Goal: Information Seeking & Learning: Find specific fact

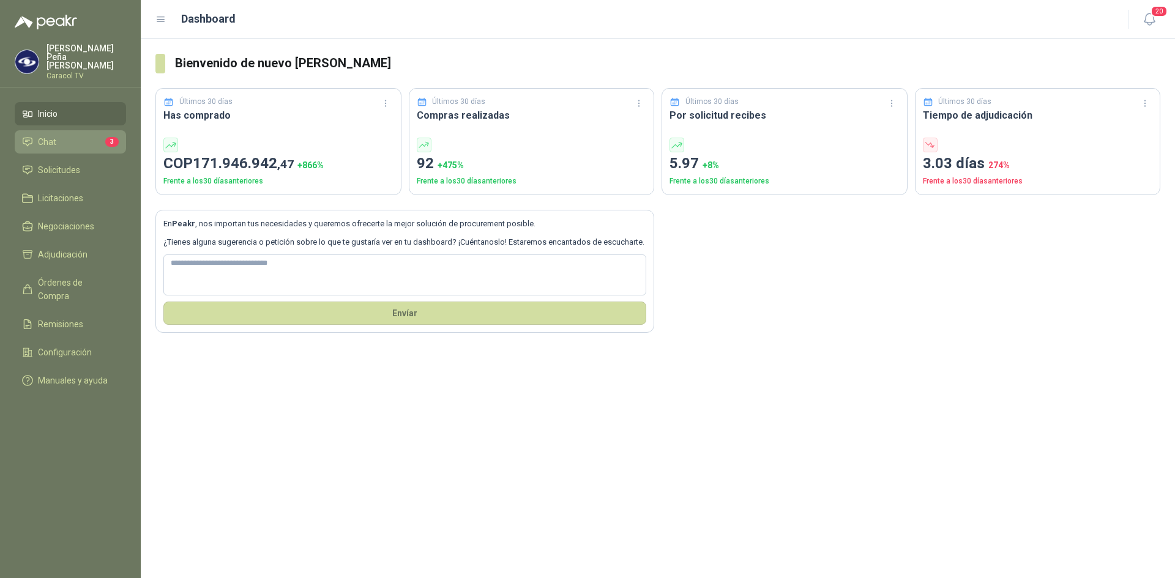
click at [50, 135] on span "Chat" at bounding box center [47, 141] width 18 height 13
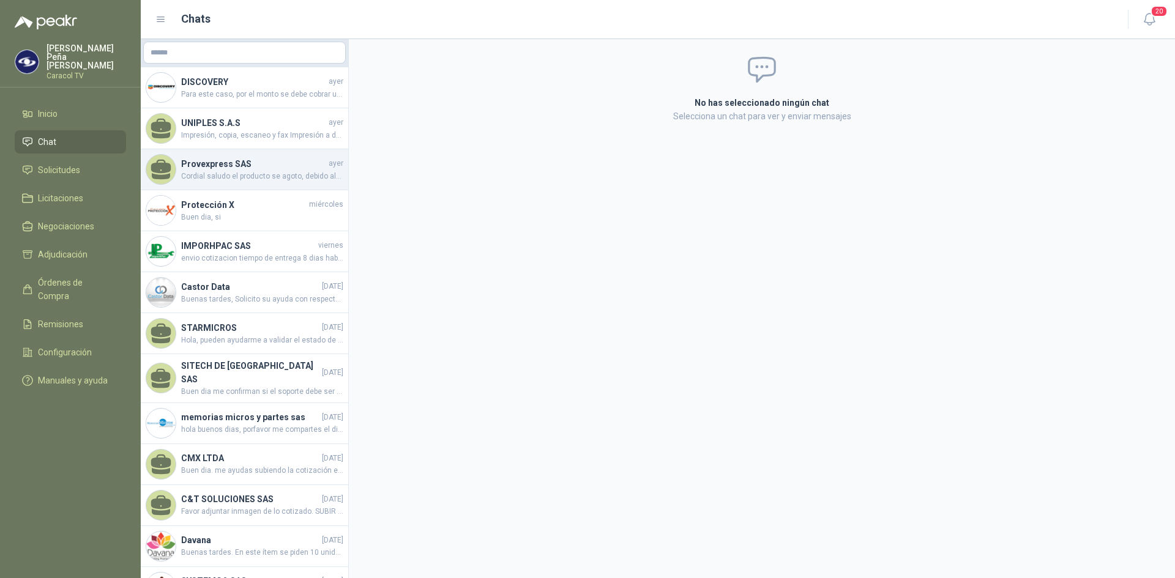
click at [226, 169] on h4 "Provexpress SAS" at bounding box center [253, 163] width 145 height 13
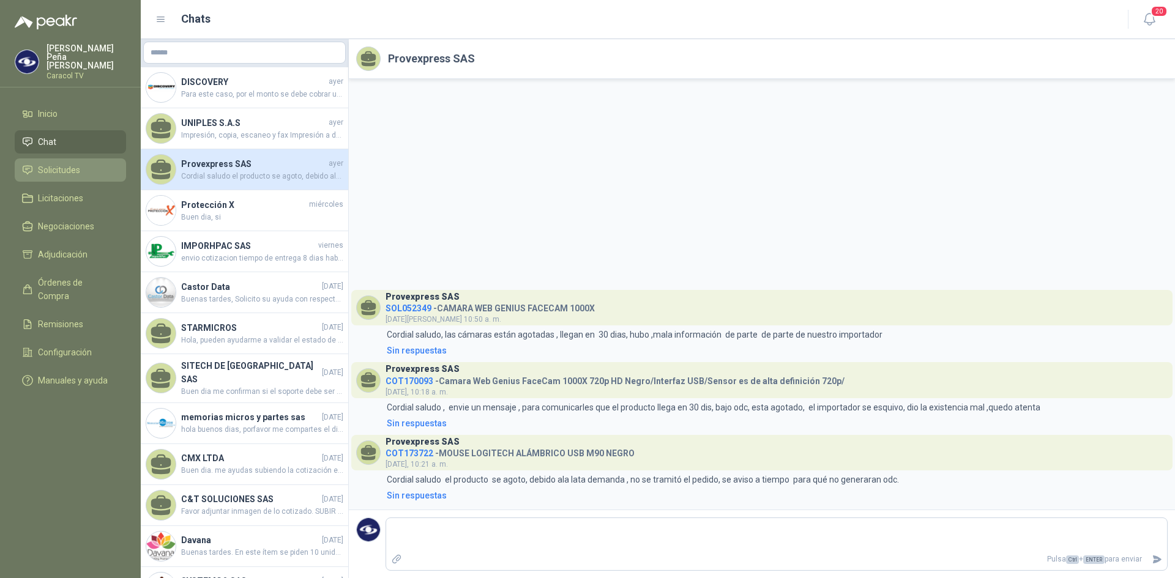
click at [77, 163] on span "Solicitudes" at bounding box center [59, 169] width 42 height 13
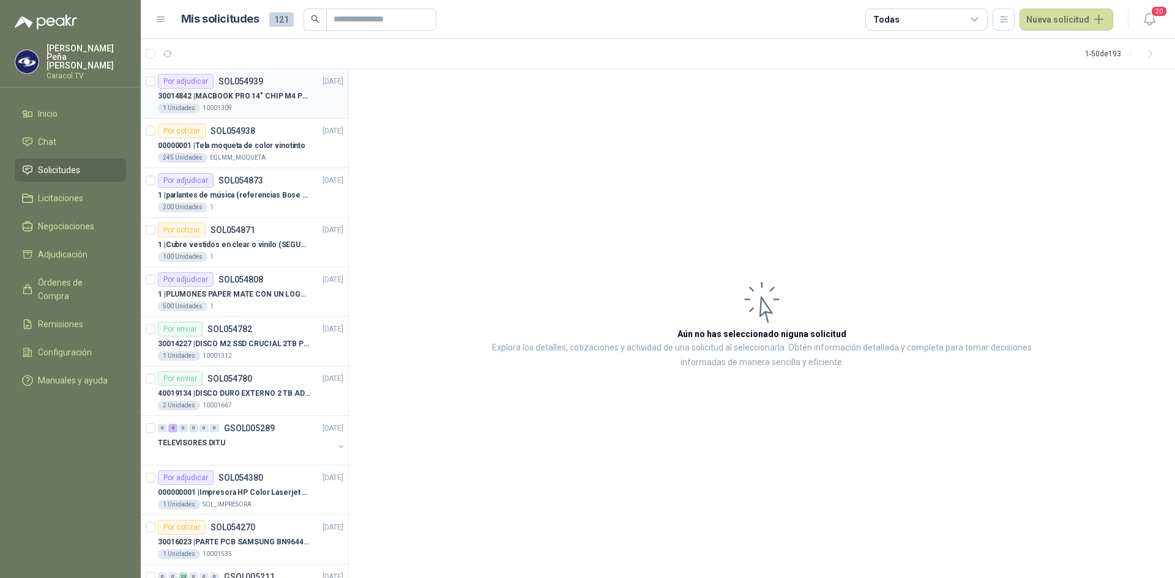
click at [254, 91] on p "30014842 | MACBOOK PRO 14" CHIP M4 PRO - MX2J3E/A" at bounding box center [234, 97] width 152 height 12
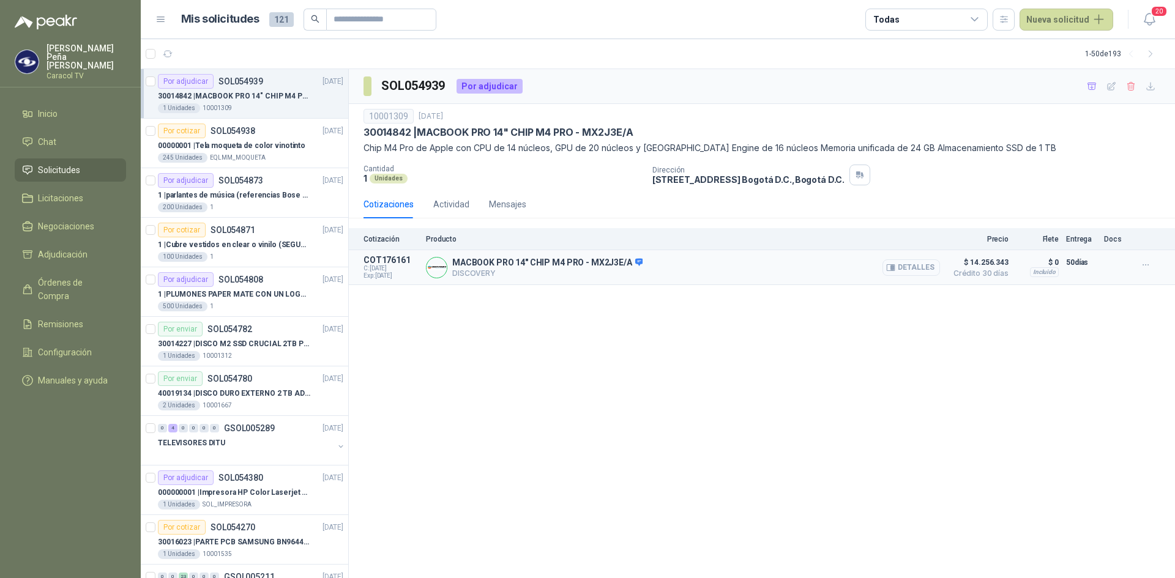
click at [922, 268] on button "Detalles" at bounding box center [912, 267] width 58 height 17
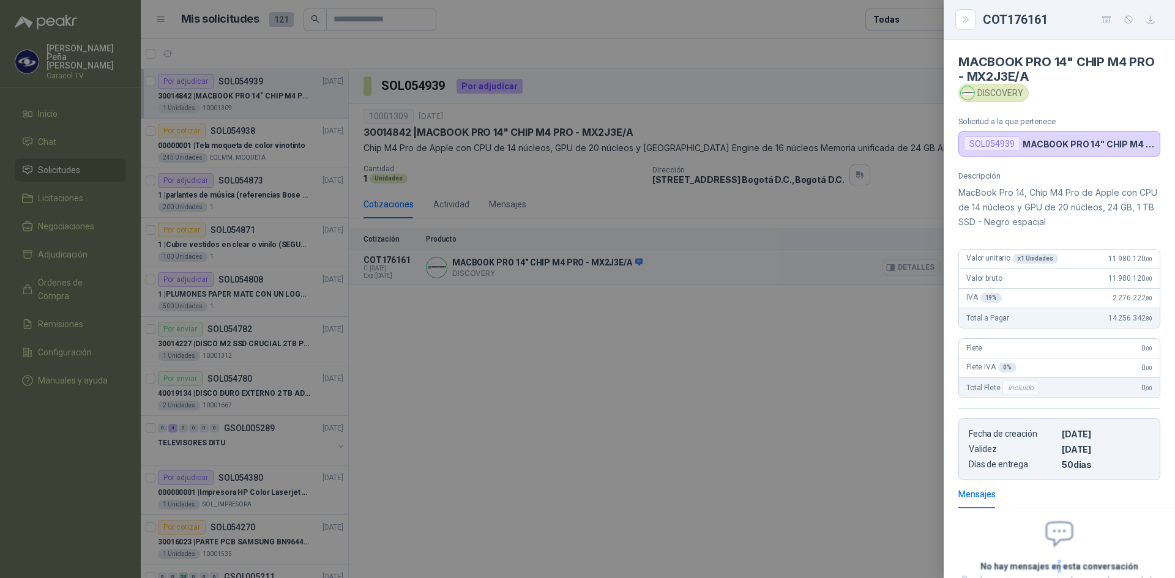
scroll to position [99, 0]
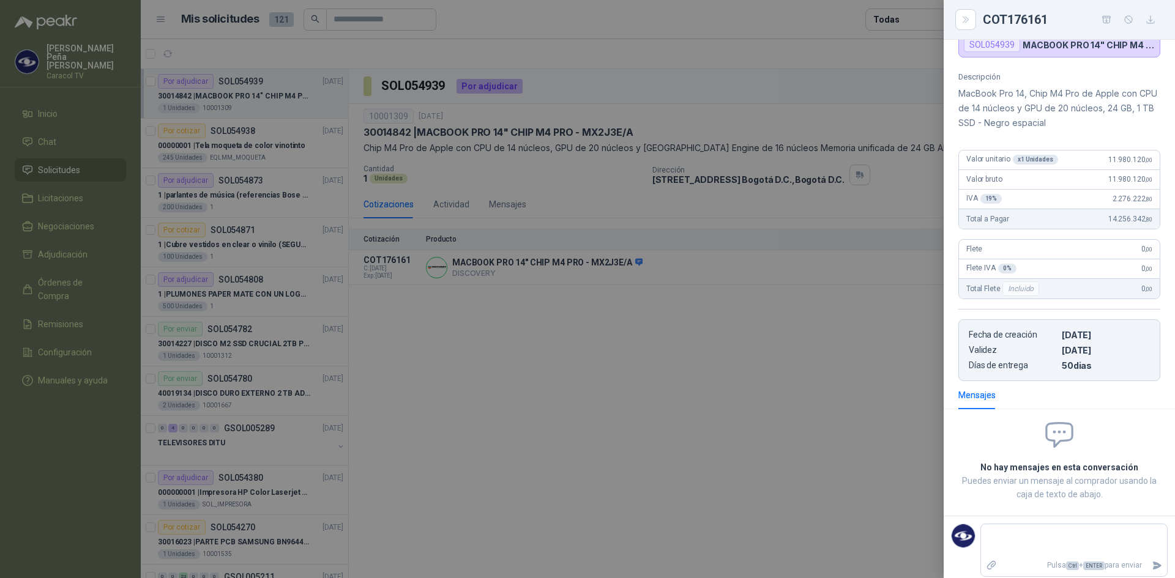
click at [879, 335] on div at bounding box center [587, 289] width 1175 height 578
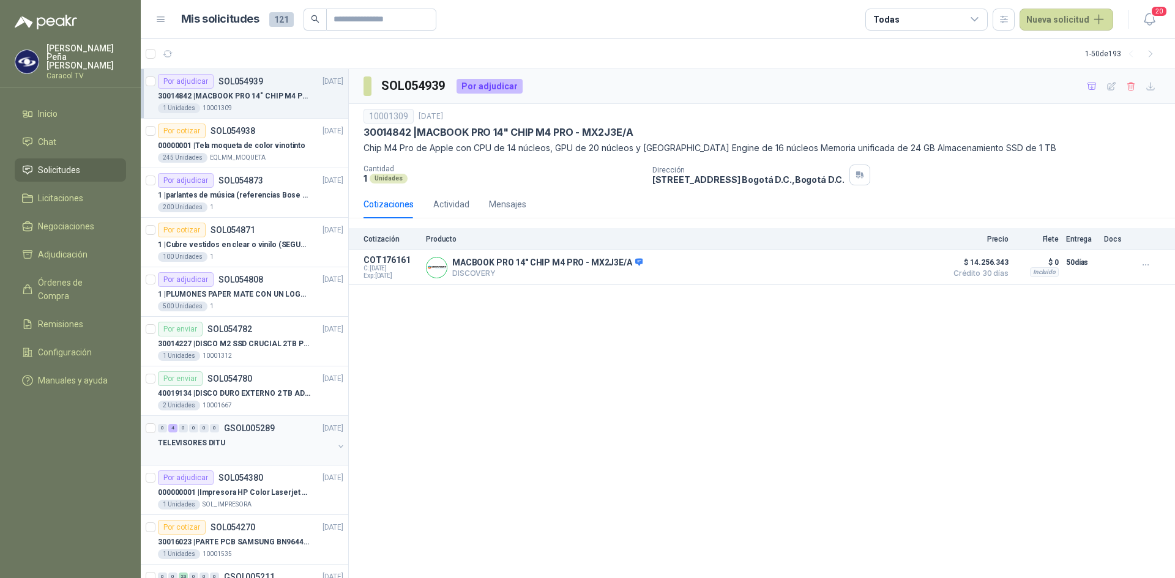
click at [212, 440] on p "TELEVISORES DITU" at bounding box center [191, 444] width 67 height 12
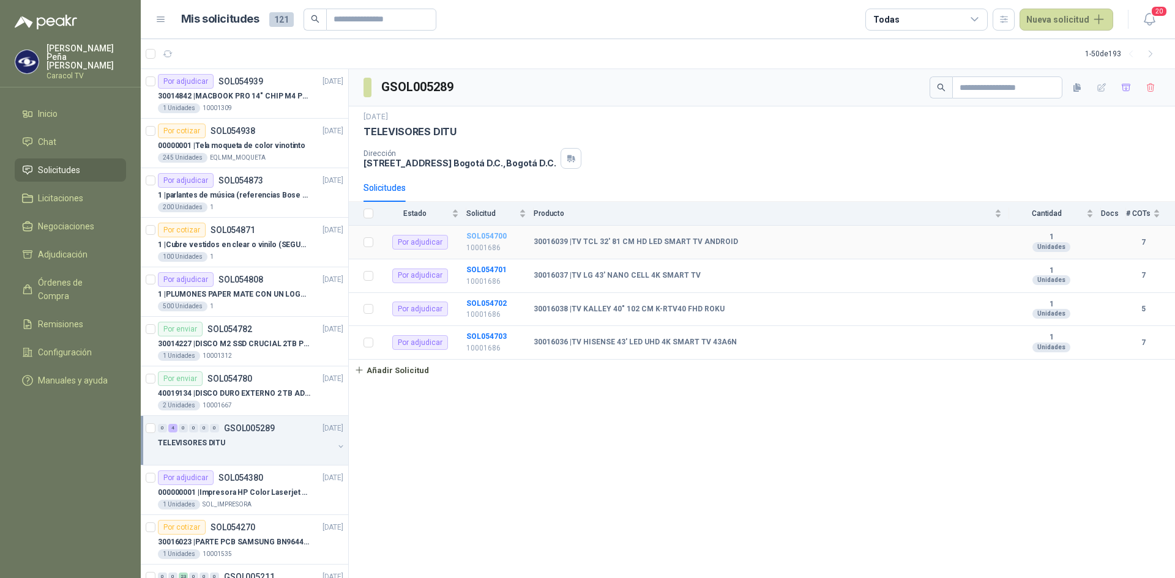
click at [487, 234] on b "SOL054700" at bounding box center [486, 236] width 40 height 9
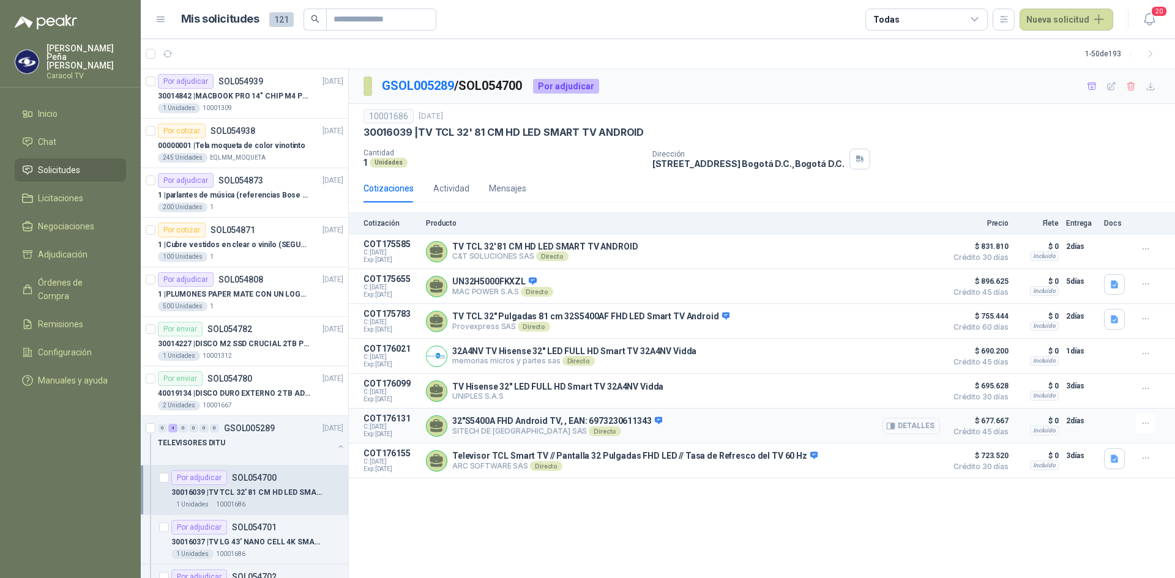
click at [924, 429] on button "Detalles" at bounding box center [912, 426] width 58 height 17
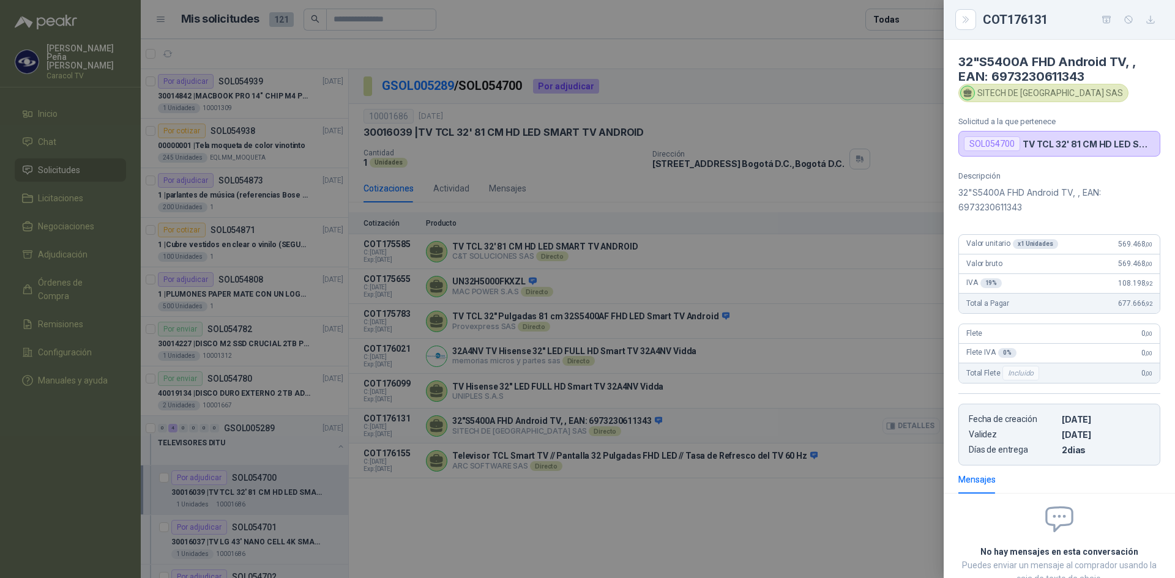
scroll to position [84, 0]
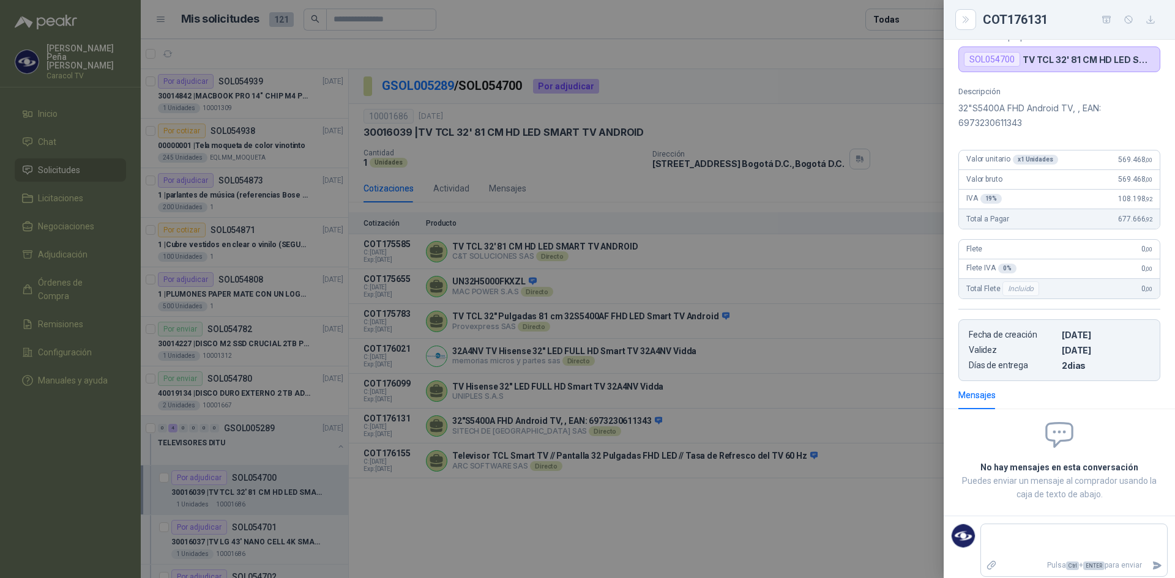
click at [742, 498] on div at bounding box center [587, 289] width 1175 height 578
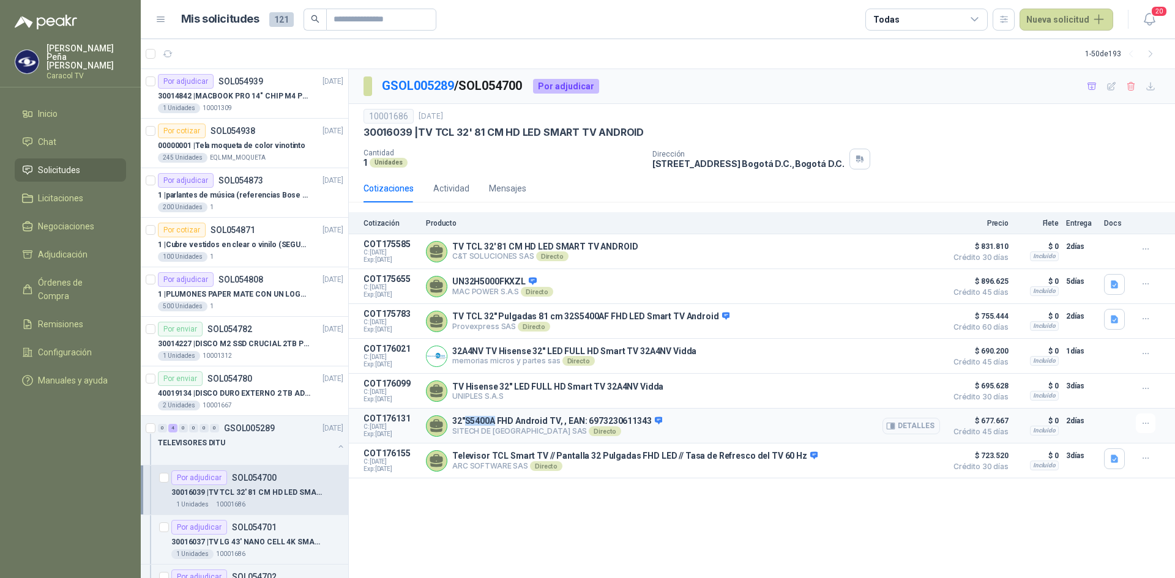
drag, startPoint x: 465, startPoint y: 424, endPoint x: 493, endPoint y: 424, distance: 28.2
click at [493, 424] on p "32"S5400A FHD Android TV, , EAN: 6973230611343" at bounding box center [557, 421] width 210 height 11
click at [451, 422] on div "32"S5400A FHD Android TV, , EAN: 6973230611343 SITECH DE [GEOGRAPHIC_DATA] SAS …" at bounding box center [683, 426] width 514 height 24
drag, startPoint x: 454, startPoint y: 421, endPoint x: 513, endPoint y: 422, distance: 60.0
click at [513, 422] on p "32"S5400A FHD Android TV, , EAN: 6973230611343" at bounding box center [557, 421] width 210 height 11
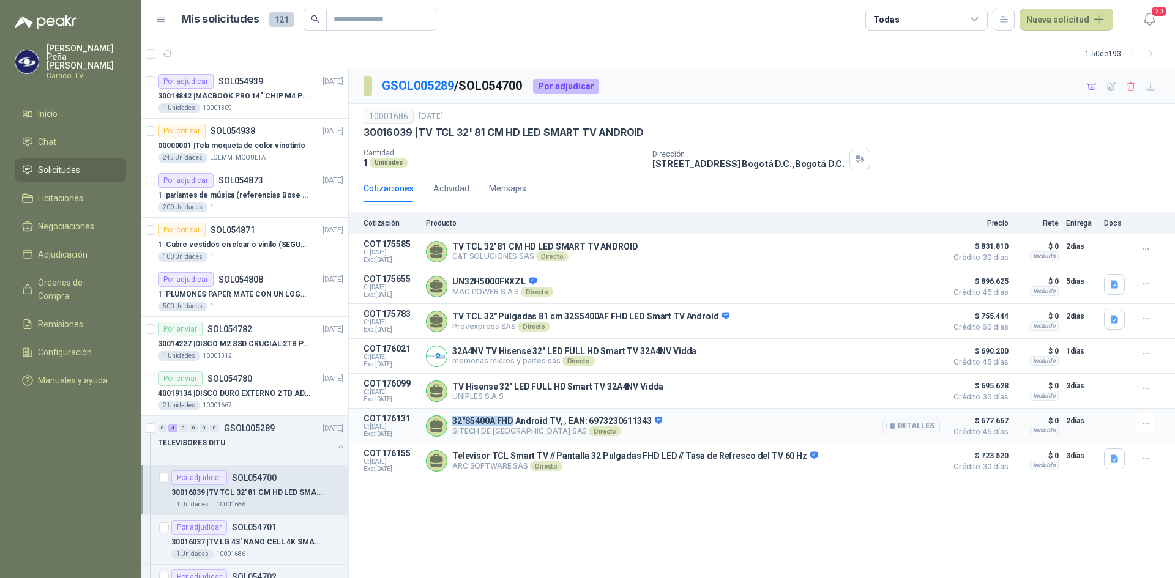
copy p "32"S5400A FHD"
click at [566, 492] on div "GSOL005289 / SOL054700 Por adjudicar 10001686 [DATE] 30016039 | TV TCL 32' 81 C…" at bounding box center [762, 324] width 826 height 510
click at [1147, 357] on icon "button" at bounding box center [1146, 354] width 10 height 10
click at [1136, 332] on button "Ignorar" at bounding box center [1121, 329] width 98 height 20
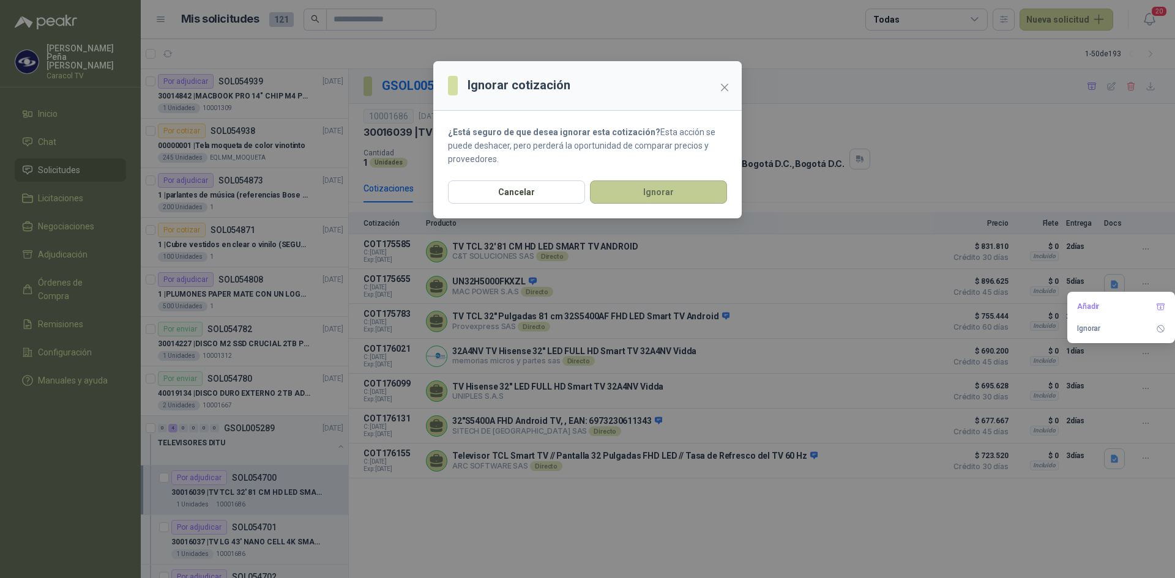
click at [644, 190] on button "Ignorar" at bounding box center [658, 192] width 137 height 23
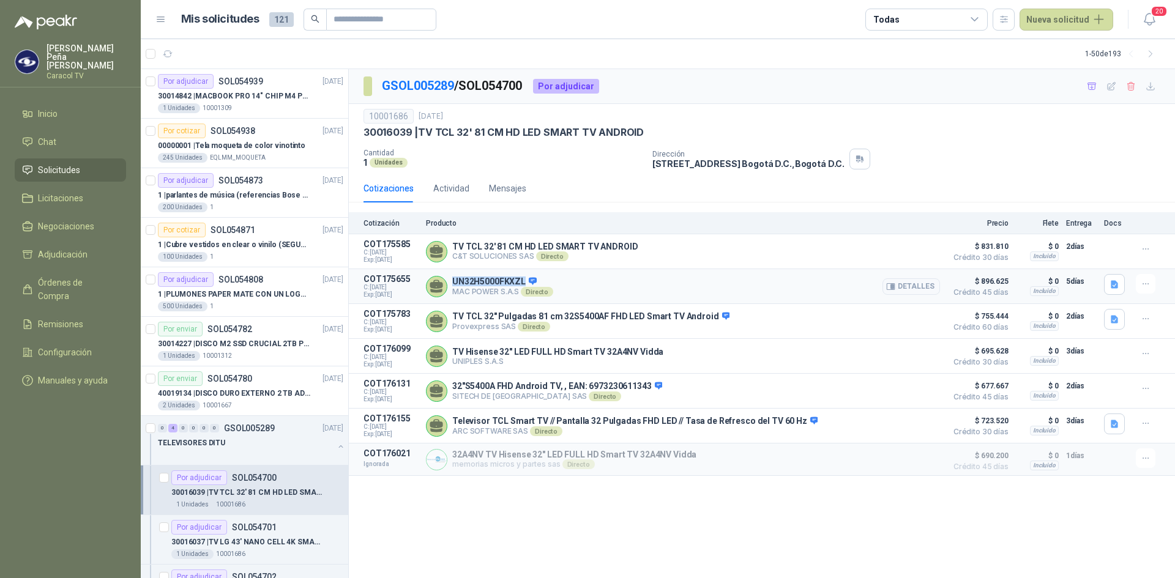
drag, startPoint x: 454, startPoint y: 282, endPoint x: 523, endPoint y: 280, distance: 68.6
click at [523, 280] on p "UN32H5000FKXZL" at bounding box center [502, 282] width 101 height 11
copy p "UN32H5000FKXZL"
click at [1146, 285] on icon "button" at bounding box center [1146, 284] width 6 height 1
click at [1143, 261] on button "Ignorar" at bounding box center [1121, 258] width 98 height 20
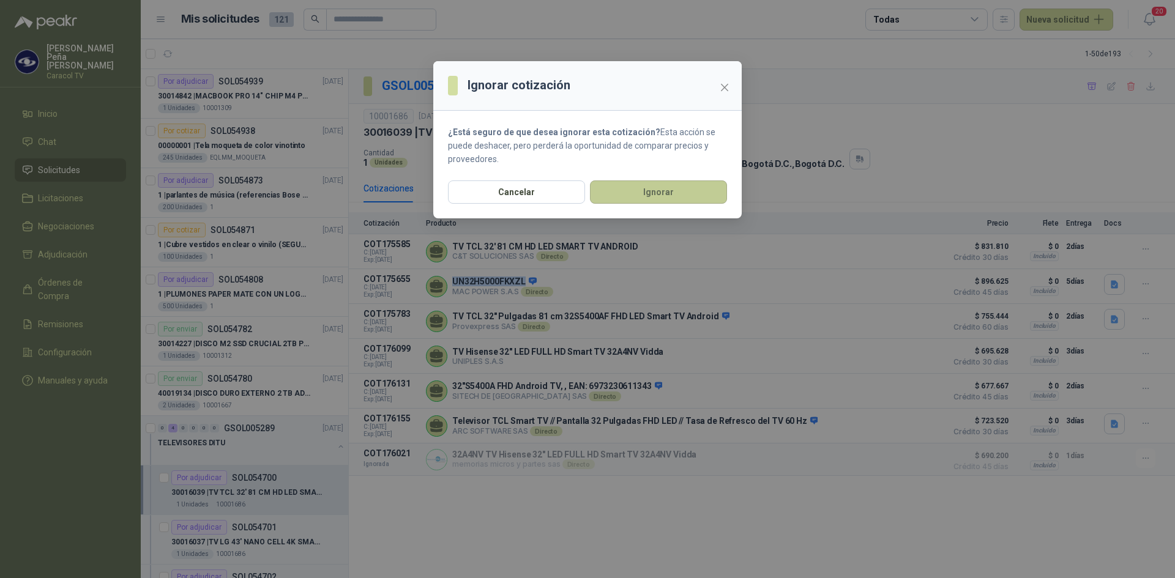
click at [646, 193] on button "Ignorar" at bounding box center [658, 192] width 137 height 23
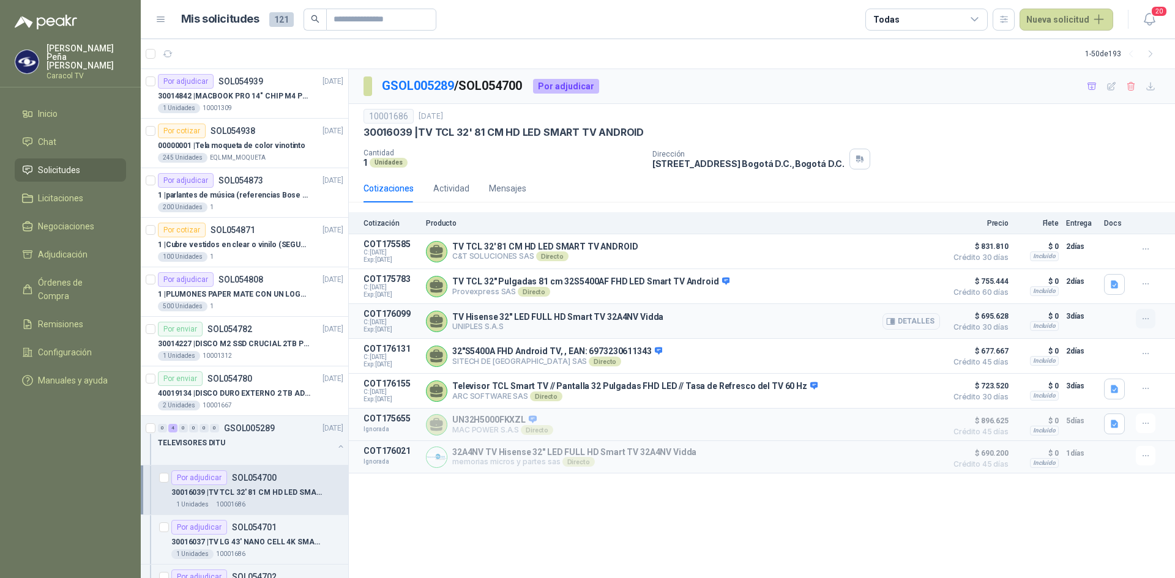
click at [1143, 319] on icon "button" at bounding box center [1146, 319] width 10 height 10
click at [1146, 292] on button "Ignorar" at bounding box center [1121, 293] width 98 height 20
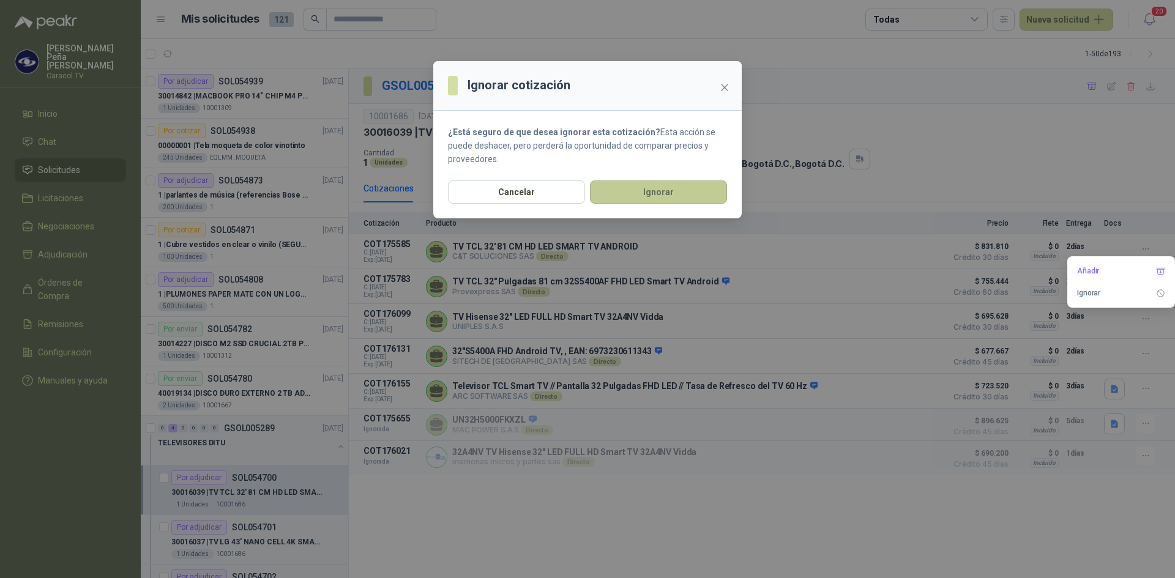
click at [642, 198] on button "Ignorar" at bounding box center [658, 192] width 137 height 23
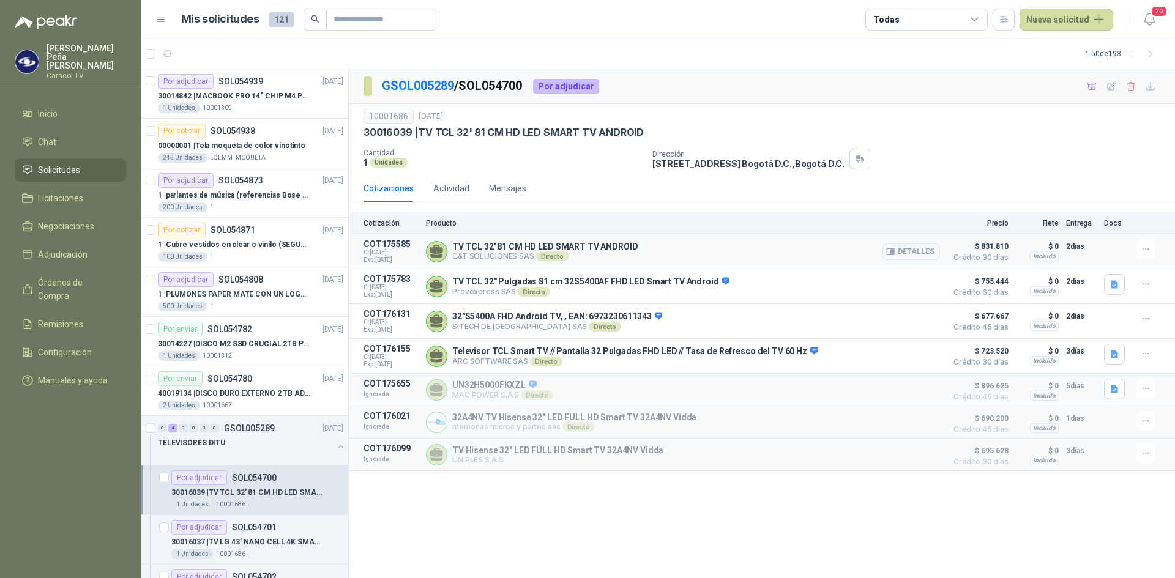
click at [913, 252] on button "Detalles" at bounding box center [912, 252] width 58 height 17
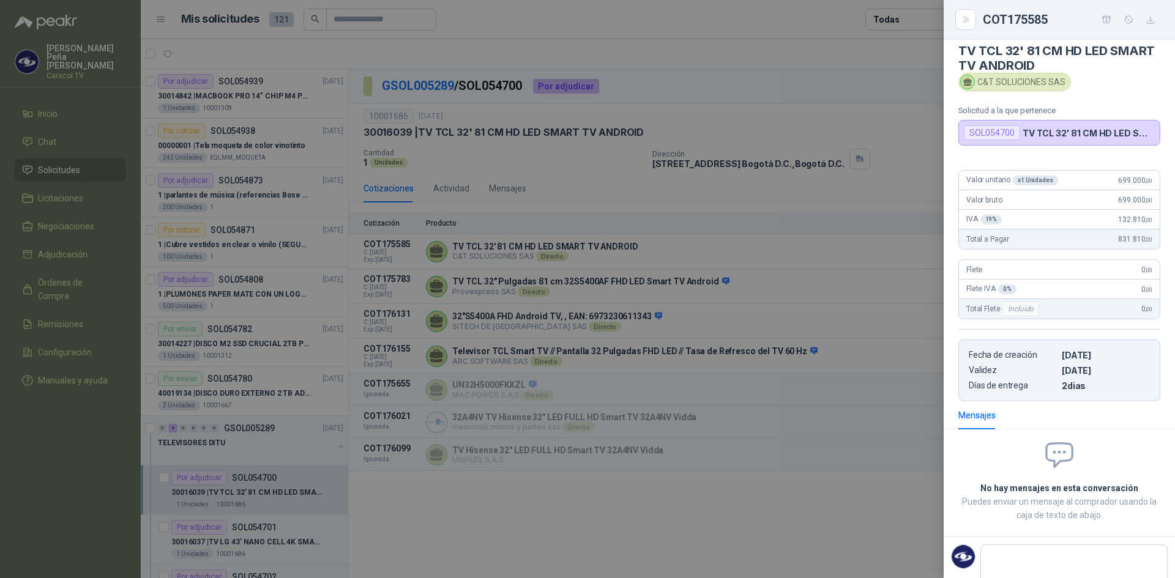
scroll to position [0, 0]
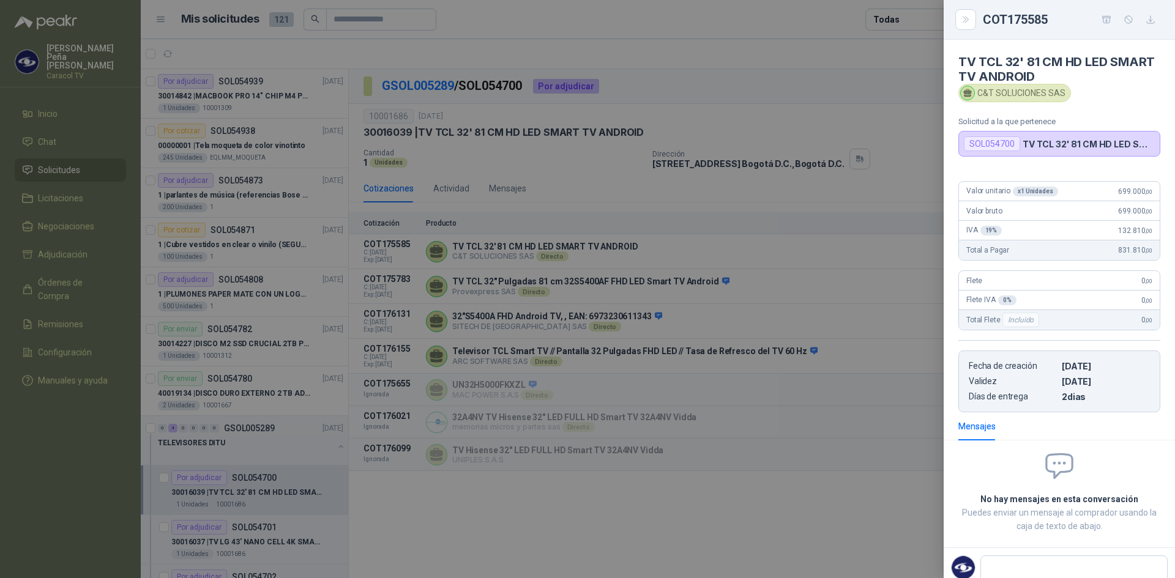
click at [543, 297] on div at bounding box center [587, 289] width 1175 height 578
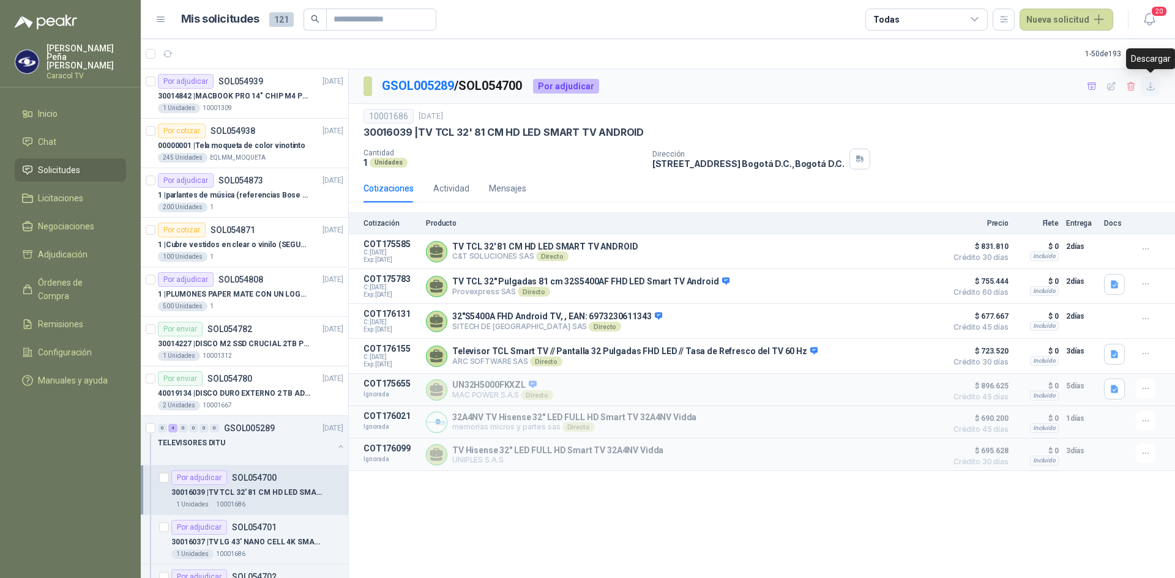
click at [1151, 91] on icon "button" at bounding box center [1151, 86] width 10 height 10
click at [1096, 87] on icon "button" at bounding box center [1092, 86] width 9 height 7
click at [272, 540] on p "30016037 | TV LG 43' NANO CELL 4K SMART TV" at bounding box center [247, 543] width 152 height 12
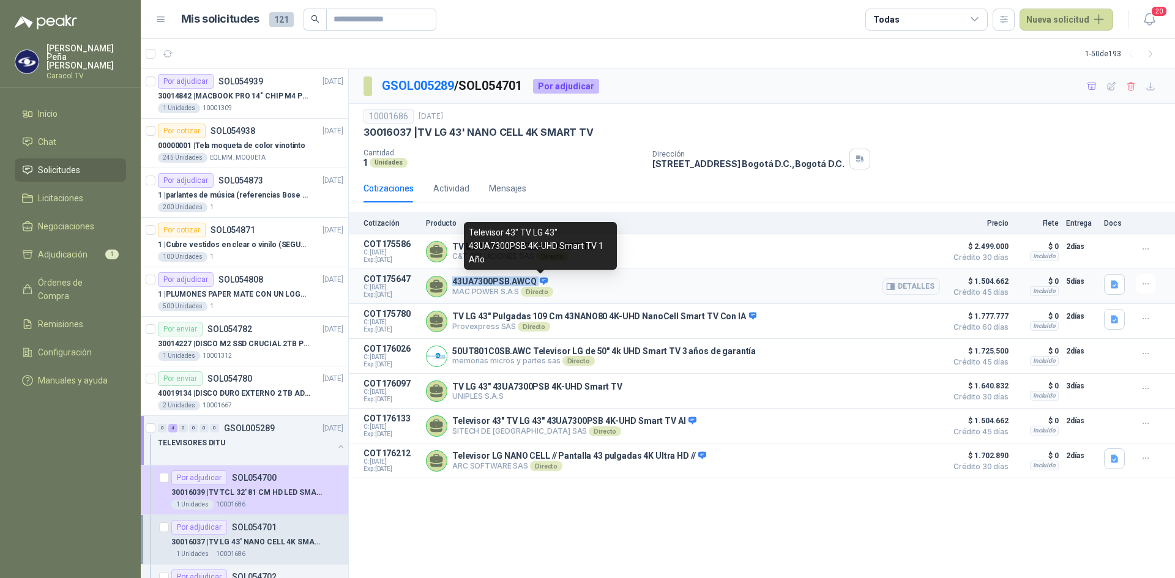
drag, startPoint x: 454, startPoint y: 280, endPoint x: 537, endPoint y: 278, distance: 83.3
click at [537, 278] on p "43UA7300PSB.AWCQ" at bounding box center [502, 282] width 101 height 11
copy p "43UA7300PSB.AWCQ"
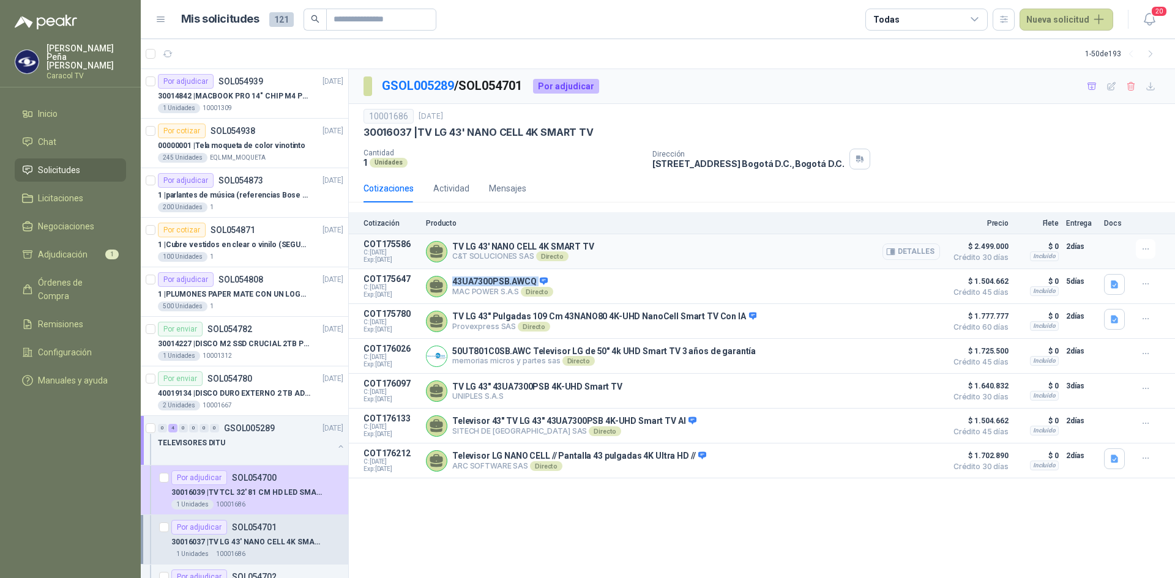
click at [894, 250] on icon "button" at bounding box center [892, 252] width 3 height 5
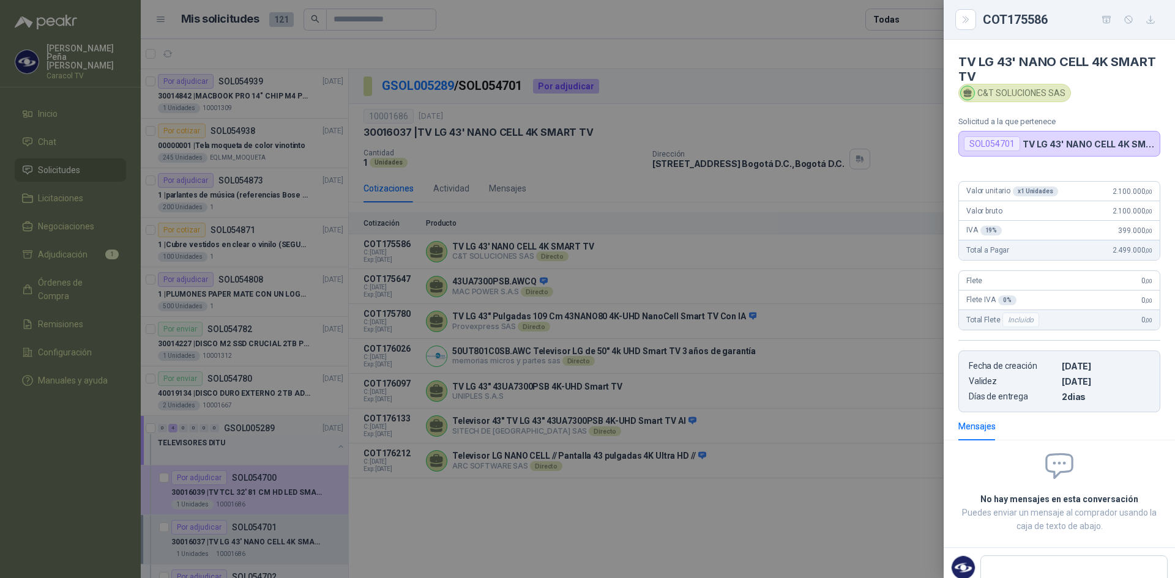
click at [661, 320] on div at bounding box center [587, 289] width 1175 height 578
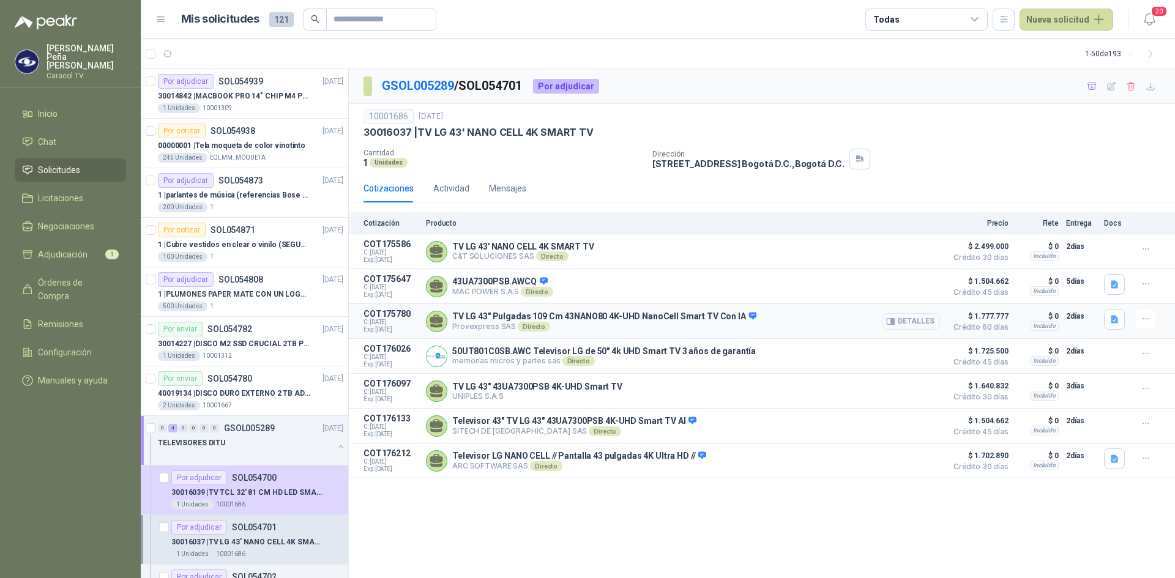
click at [913, 322] on button "Detalles" at bounding box center [912, 321] width 58 height 17
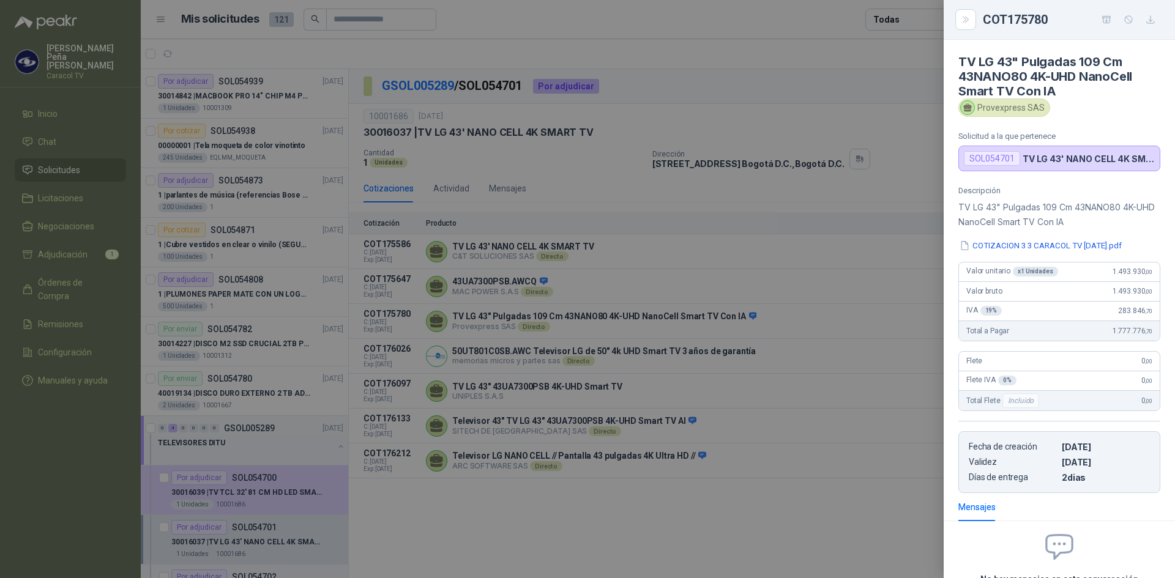
click at [884, 351] on div at bounding box center [587, 289] width 1175 height 578
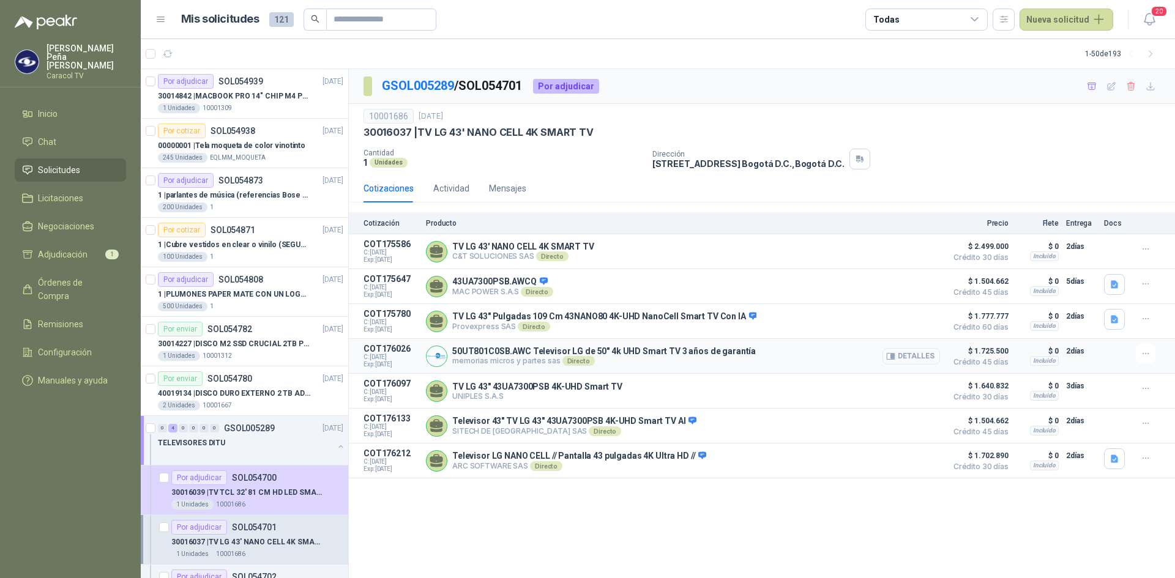
click at [916, 356] on button "Detalles" at bounding box center [912, 356] width 58 height 17
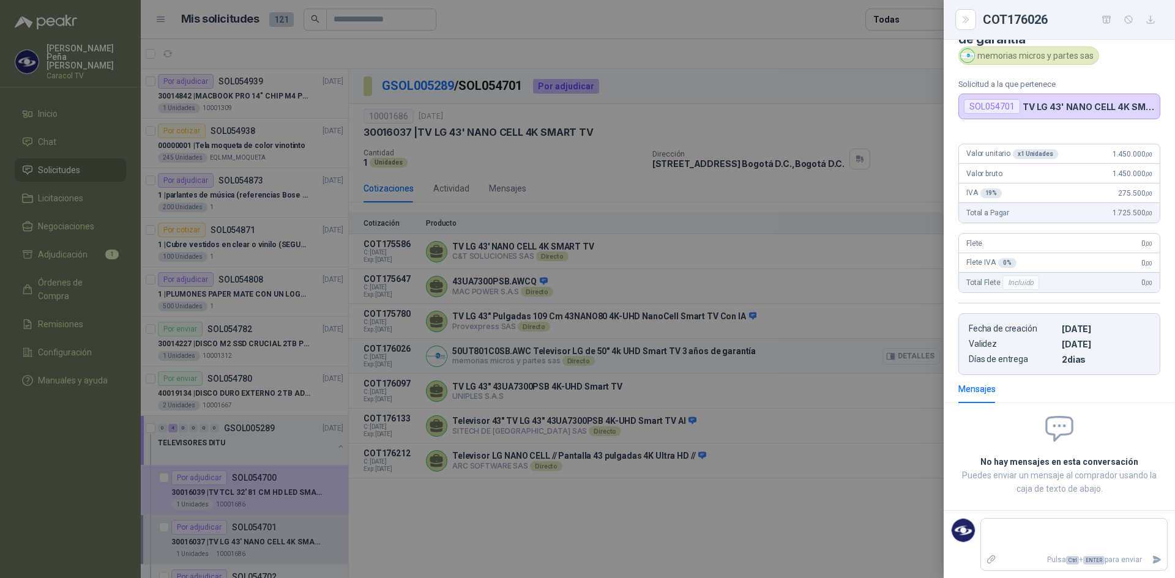
scroll to position [52, 0]
click at [748, 442] on div at bounding box center [587, 289] width 1175 height 578
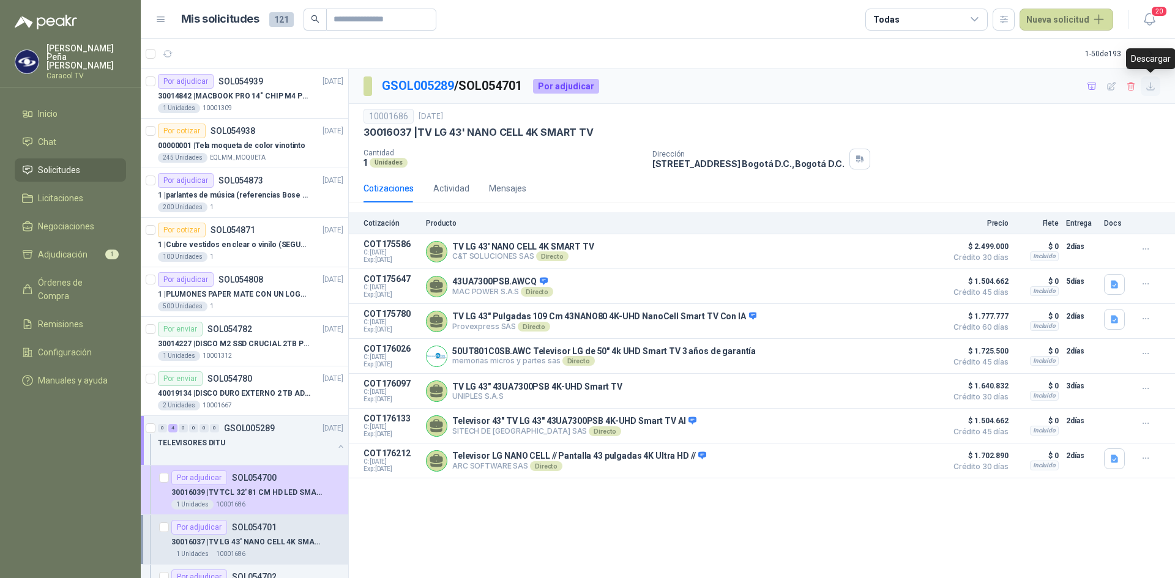
click at [1152, 88] on icon "button" at bounding box center [1151, 86] width 10 height 10
click at [1088, 86] on icon "button" at bounding box center [1092, 86] width 9 height 7
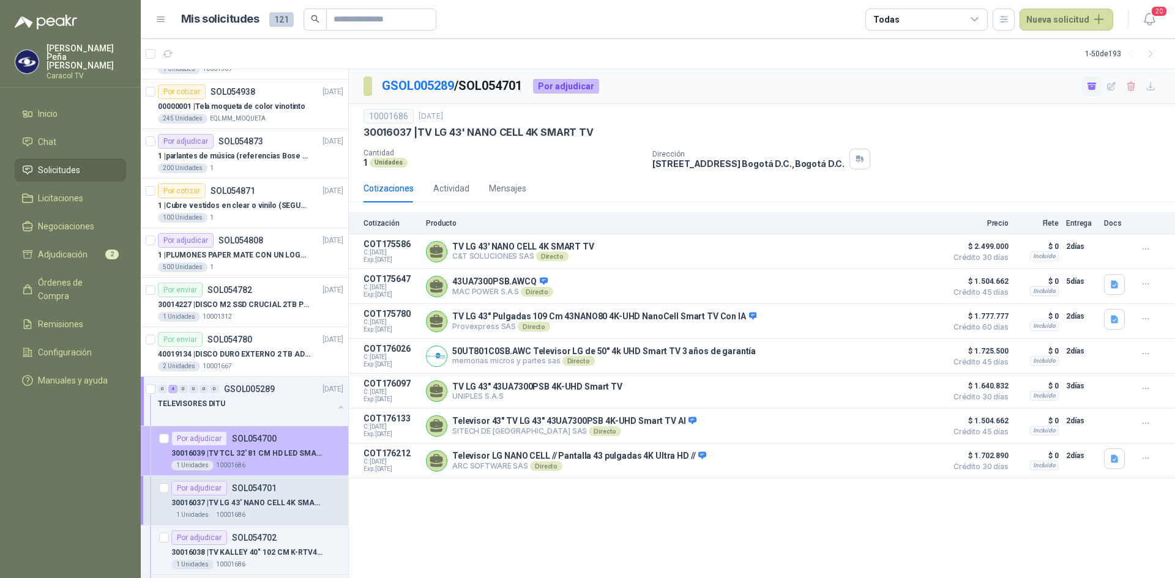
scroll to position [61, 0]
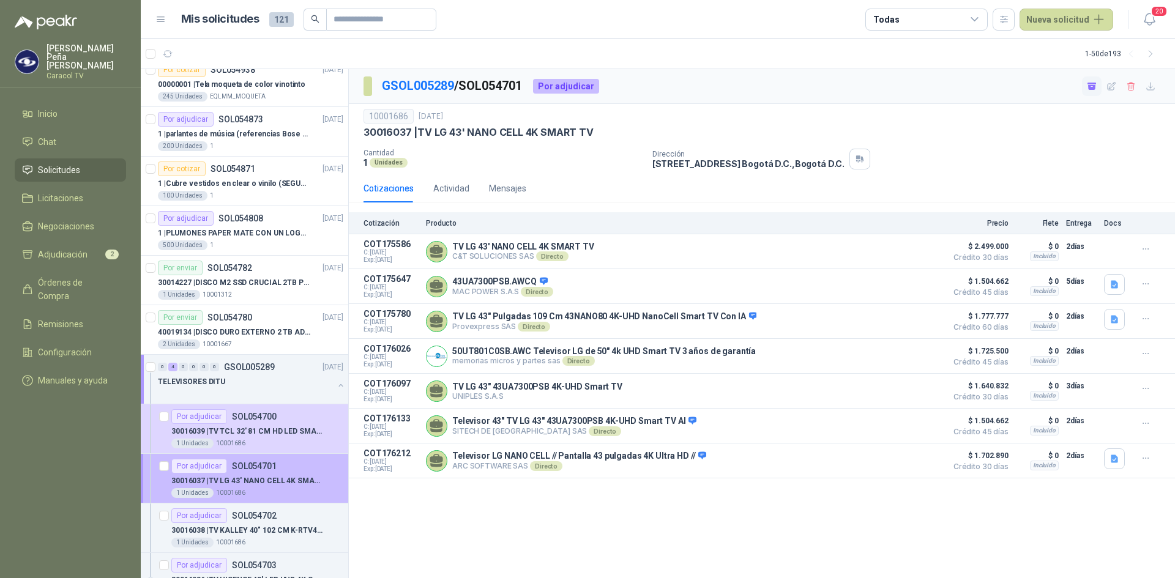
click at [249, 471] on div "Por adjudicar SOL054701" at bounding box center [223, 466] width 105 height 15
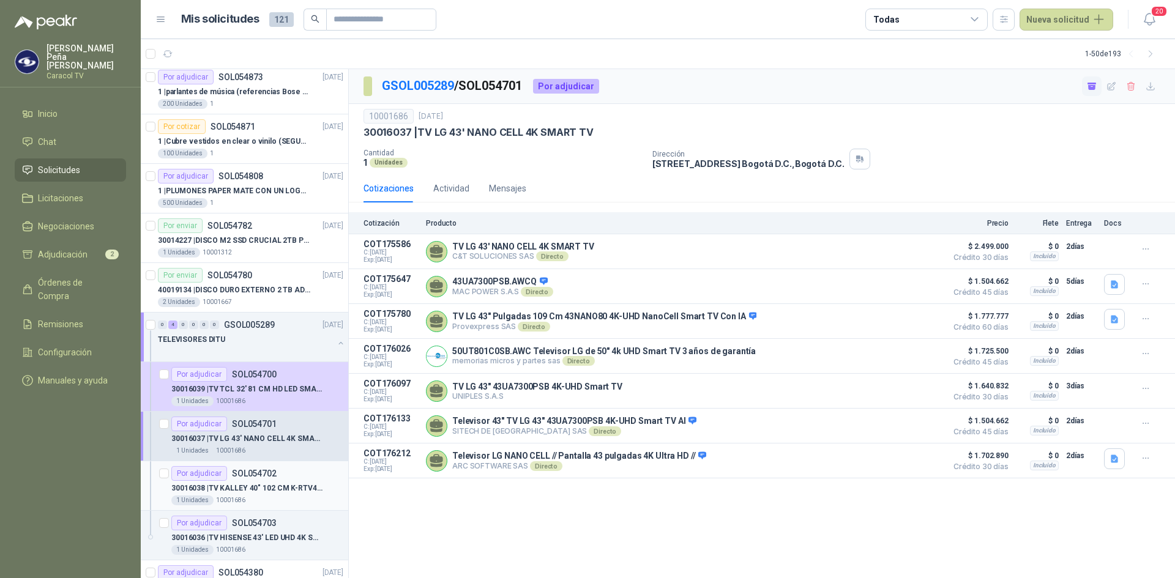
scroll to position [122, 0]
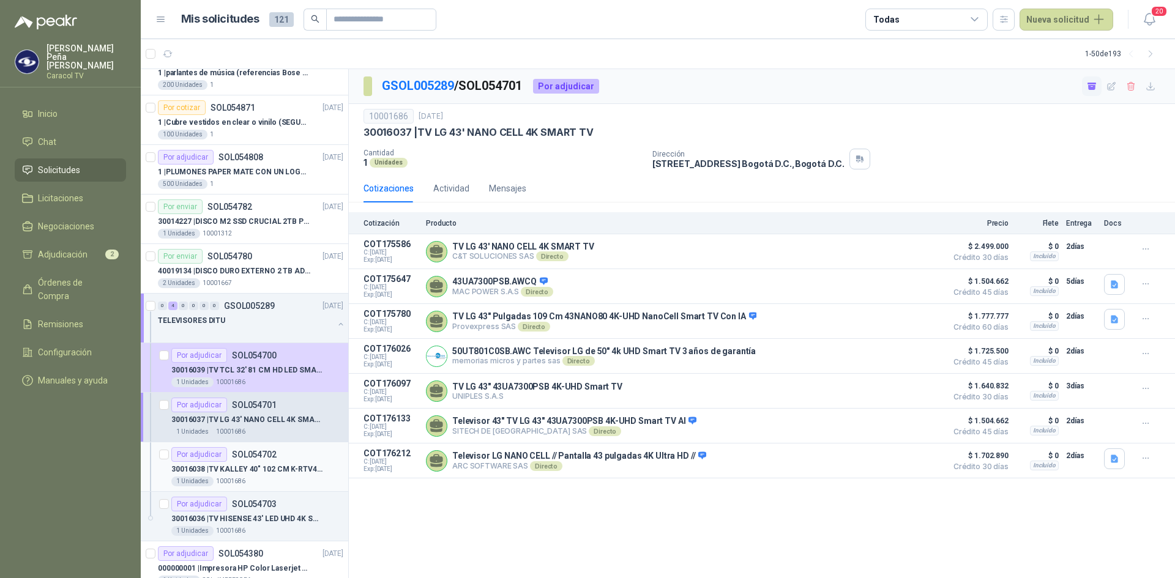
click at [268, 452] on p "SOL054702" at bounding box center [254, 454] width 45 height 9
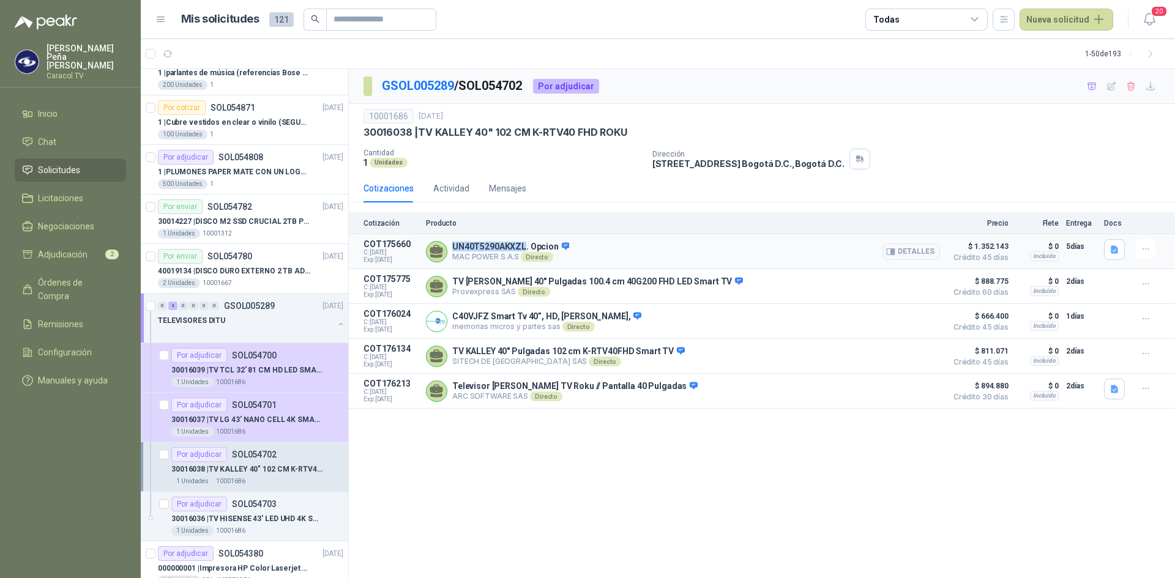
drag, startPoint x: 454, startPoint y: 245, endPoint x: 525, endPoint y: 244, distance: 71.0
click at [525, 244] on p "UN40T5290AKXZL. Opcion" at bounding box center [510, 247] width 117 height 11
copy p "UN40T5290AKXZL"
click at [1148, 250] on icon "button" at bounding box center [1146, 249] width 10 height 10
click at [1142, 222] on button "Ignorar" at bounding box center [1121, 222] width 98 height 20
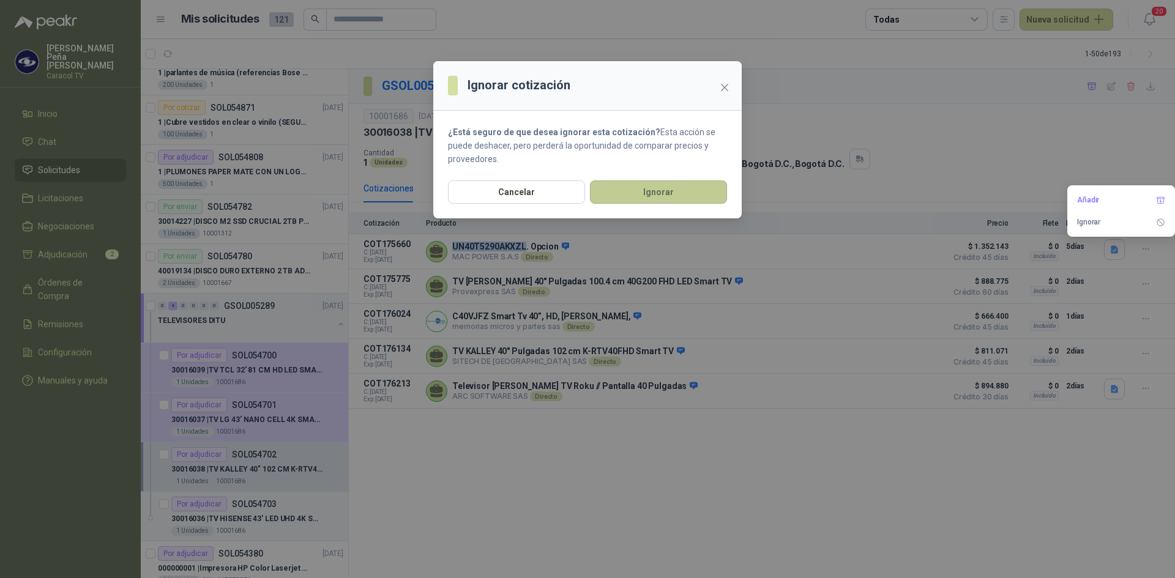
click at [668, 193] on button "Ignorar" at bounding box center [658, 192] width 137 height 23
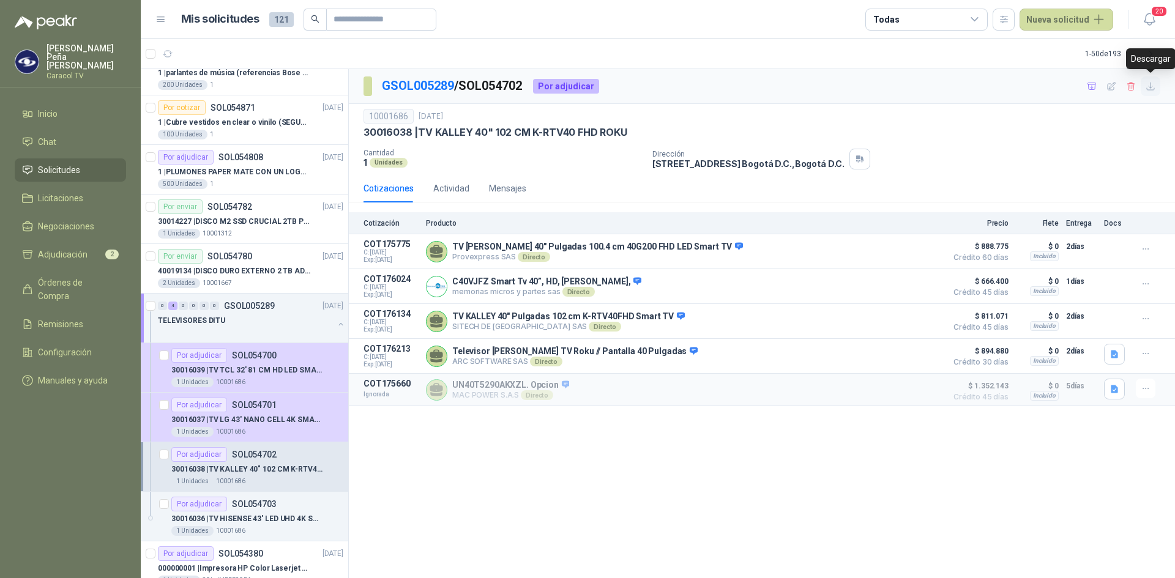
click at [1149, 89] on icon "button" at bounding box center [1151, 86] width 10 height 10
drag, startPoint x: 1039, startPoint y: 155, endPoint x: 1055, endPoint y: 144, distance: 18.5
click at [1040, 155] on div "Dirección [STREET_ADDRESS] , [GEOGRAPHIC_DATA] D.C." at bounding box center [911, 159] width 518 height 21
click at [1097, 86] on icon "button" at bounding box center [1092, 86] width 10 height 10
click at [258, 515] on p "30016036 | TV HISENSE 43' LED UHD 4K SMART TV 43A6N" at bounding box center [247, 519] width 152 height 12
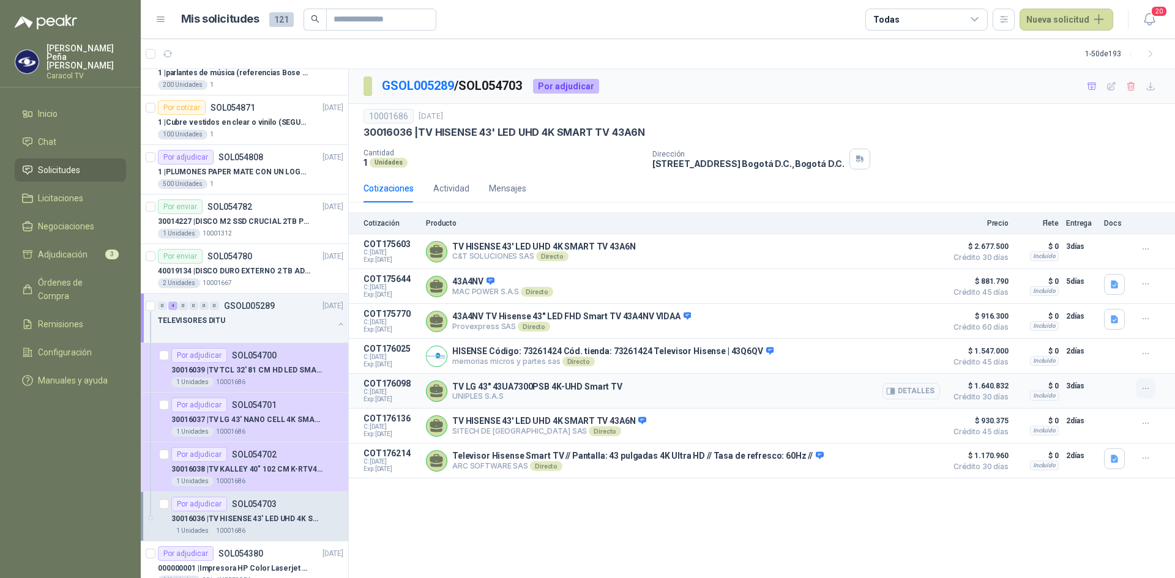
click at [1143, 389] on icon "button" at bounding box center [1146, 389] width 6 height 1
click at [1127, 364] on button "Ignorar" at bounding box center [1121, 364] width 98 height 20
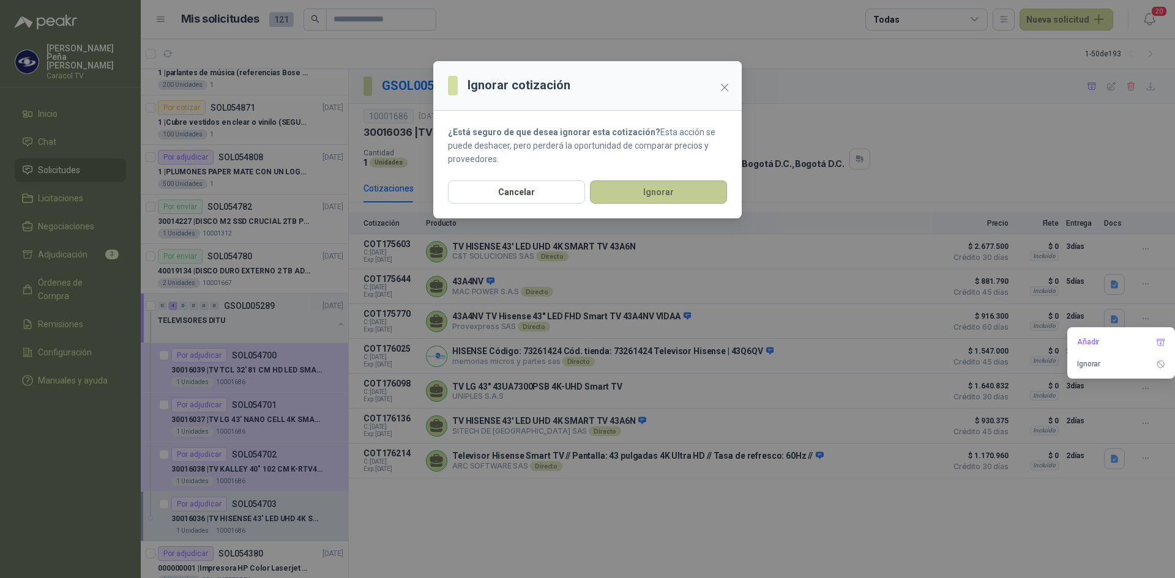
click at [663, 194] on button "Ignorar" at bounding box center [658, 192] width 137 height 23
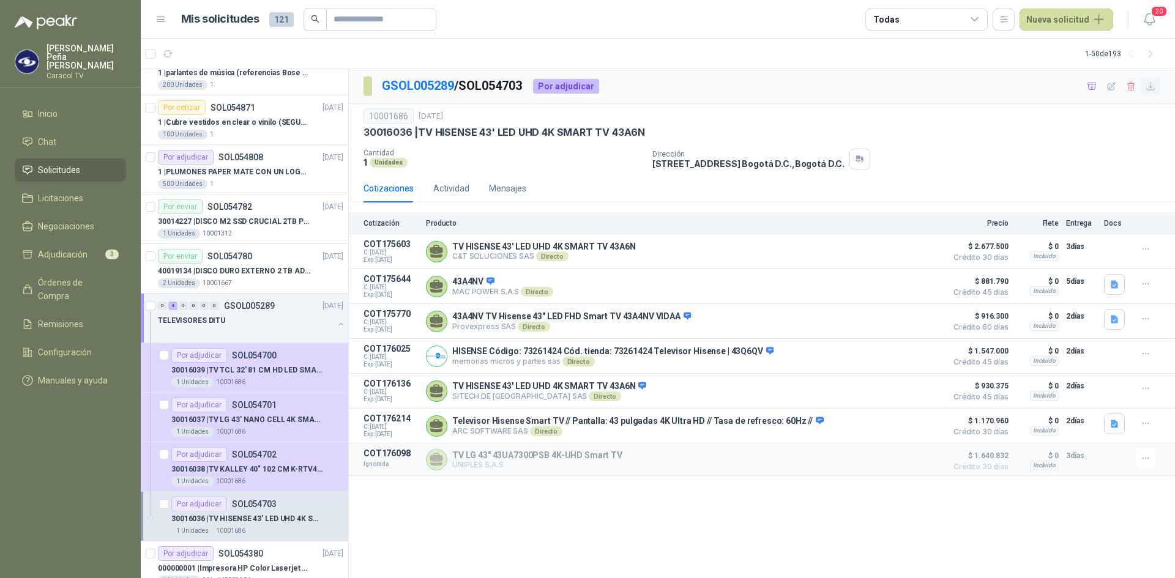
click at [1153, 89] on icon "button" at bounding box center [1151, 86] width 10 height 10
click at [595, 36] on header "Mis solicitudes 121 Todas Nueva solicitud 20" at bounding box center [658, 19] width 1034 height 39
click at [1095, 84] on icon "button" at bounding box center [1092, 86] width 10 height 10
click at [56, 248] on span "Adjudicación" at bounding box center [63, 254] width 50 height 13
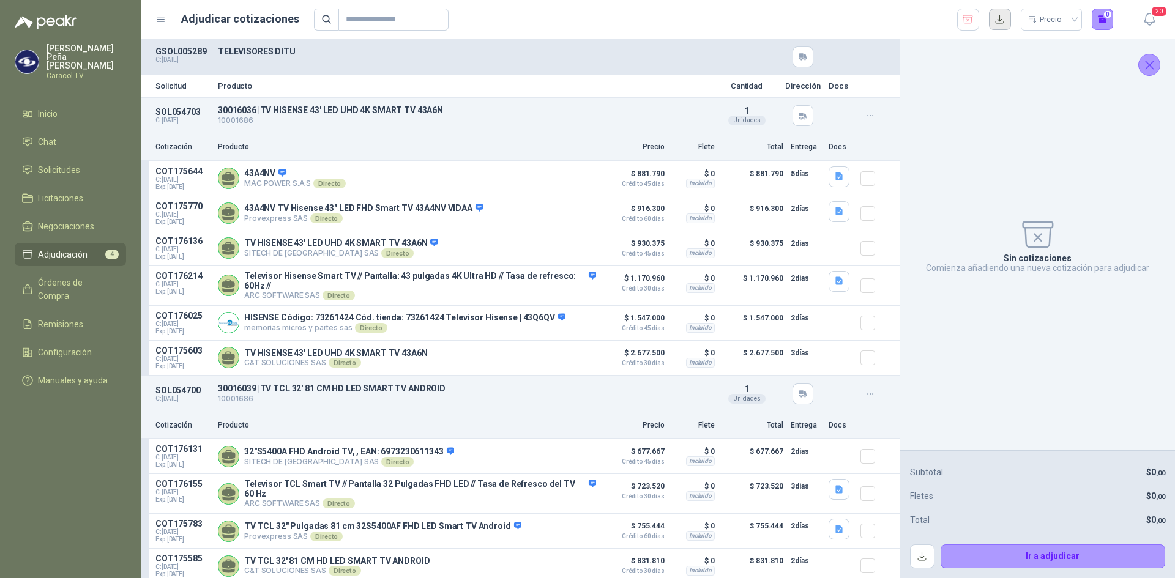
click at [998, 24] on button "button" at bounding box center [1000, 20] width 22 height 22
click at [70, 163] on span "Solicitudes" at bounding box center [59, 169] width 42 height 13
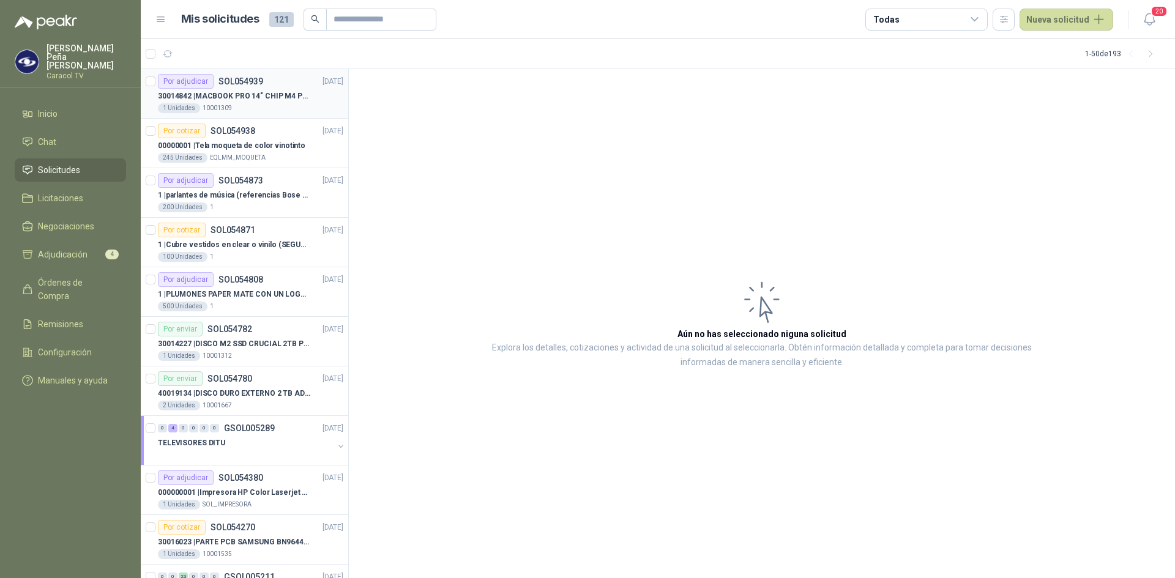
click at [294, 103] on div "1 Unidades 10001309" at bounding box center [250, 108] width 185 height 10
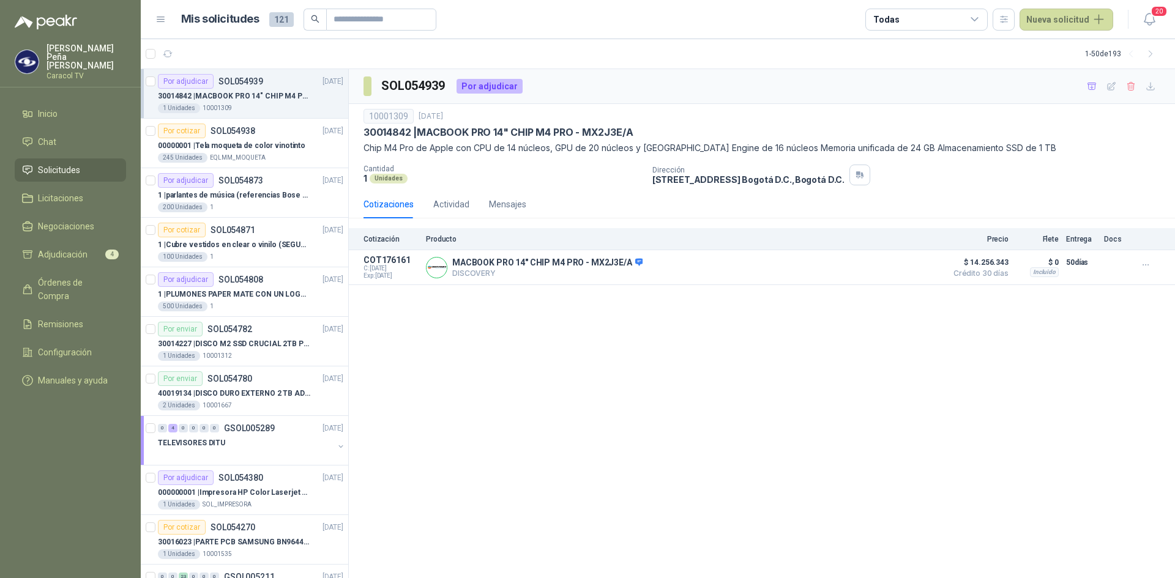
click at [267, 101] on p "30014842 | MACBOOK PRO 14" CHIP M4 PRO - MX2J3E/A" at bounding box center [234, 97] width 152 height 12
